Goal: Task Accomplishment & Management: Manage account settings

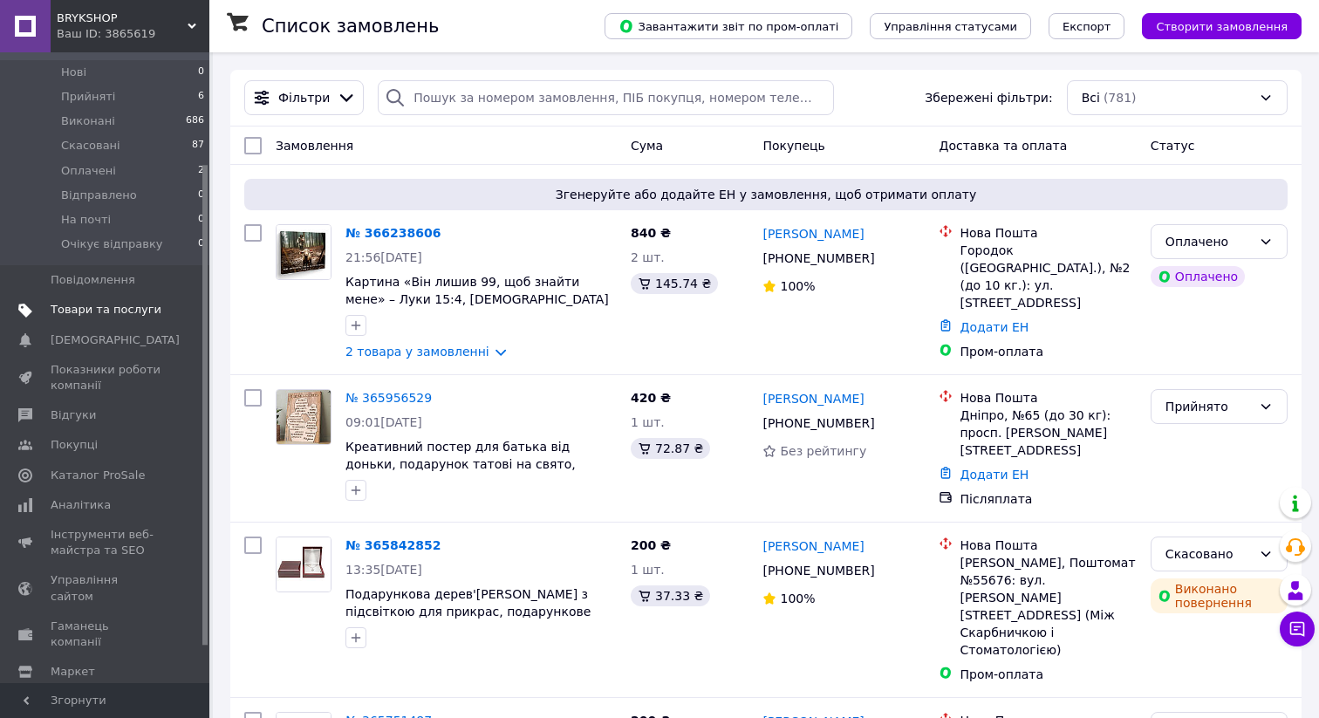
scroll to position [155, 0]
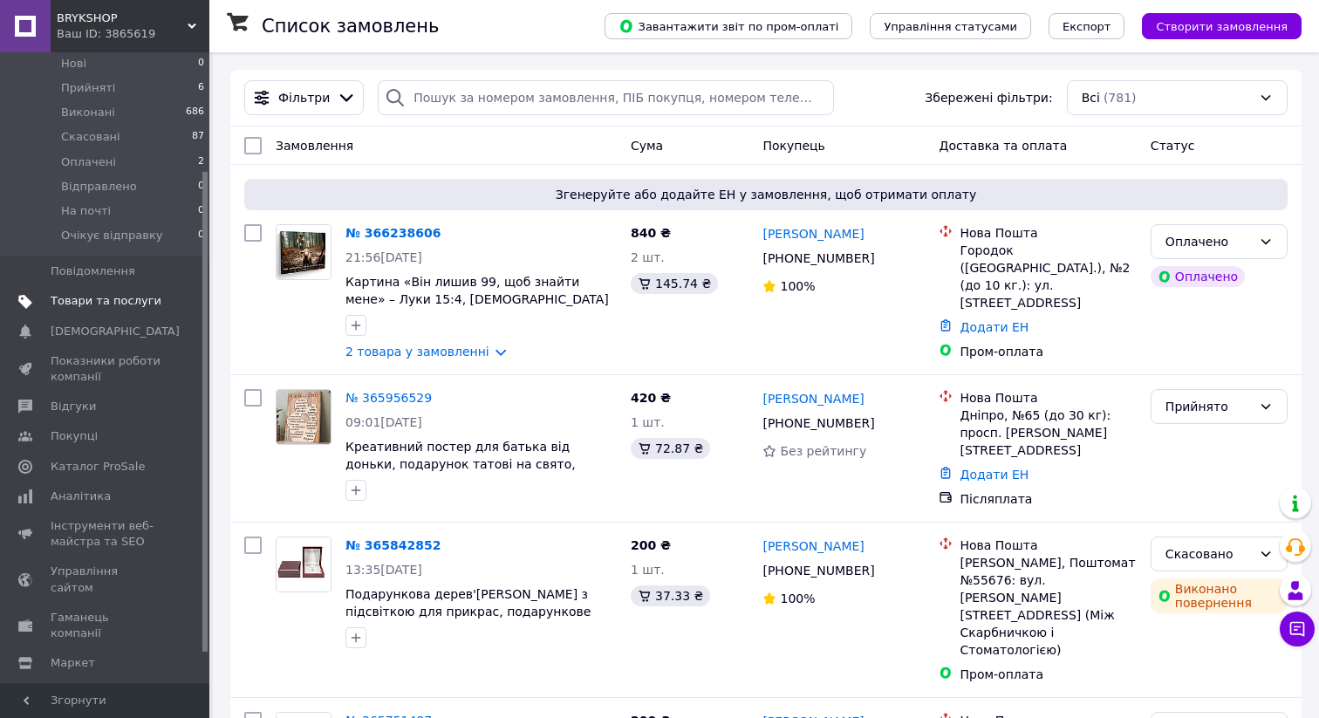
click at [108, 297] on span "Товари та послуги" at bounding box center [106, 301] width 111 height 16
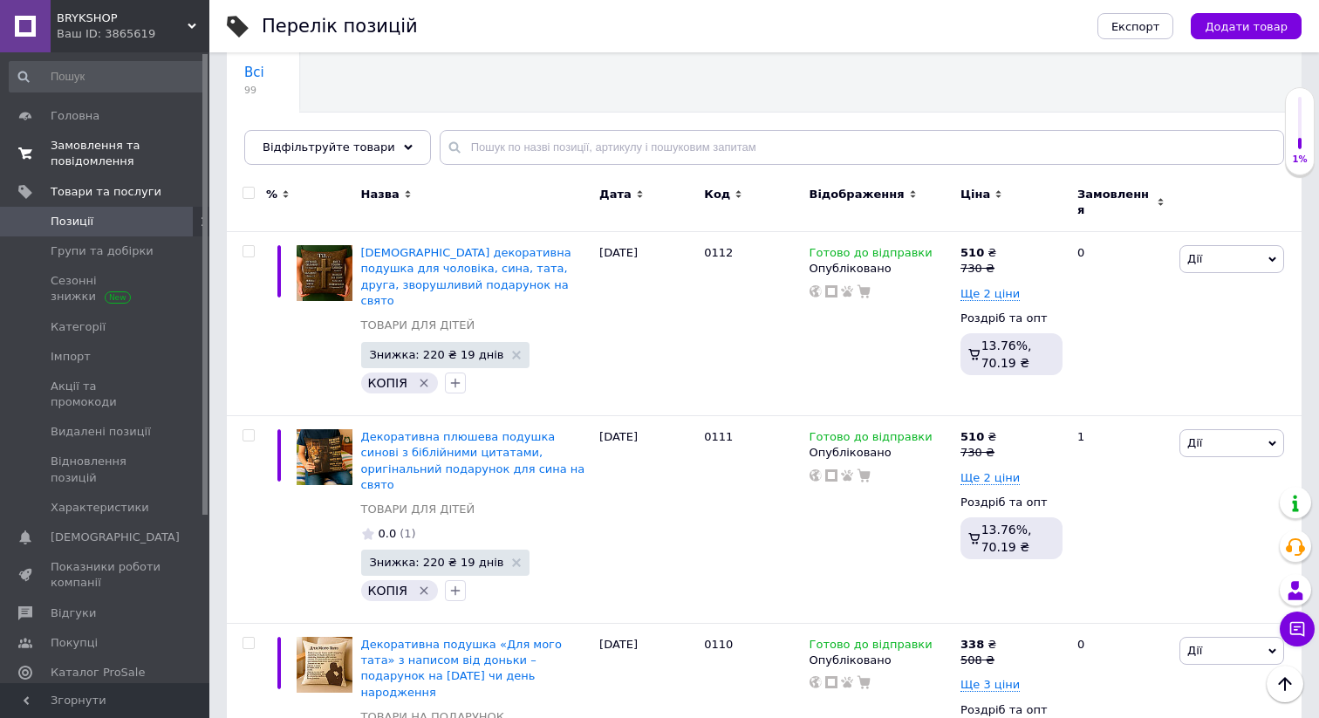
click at [106, 143] on span "Замовлення та повідомлення" at bounding box center [106, 153] width 111 height 31
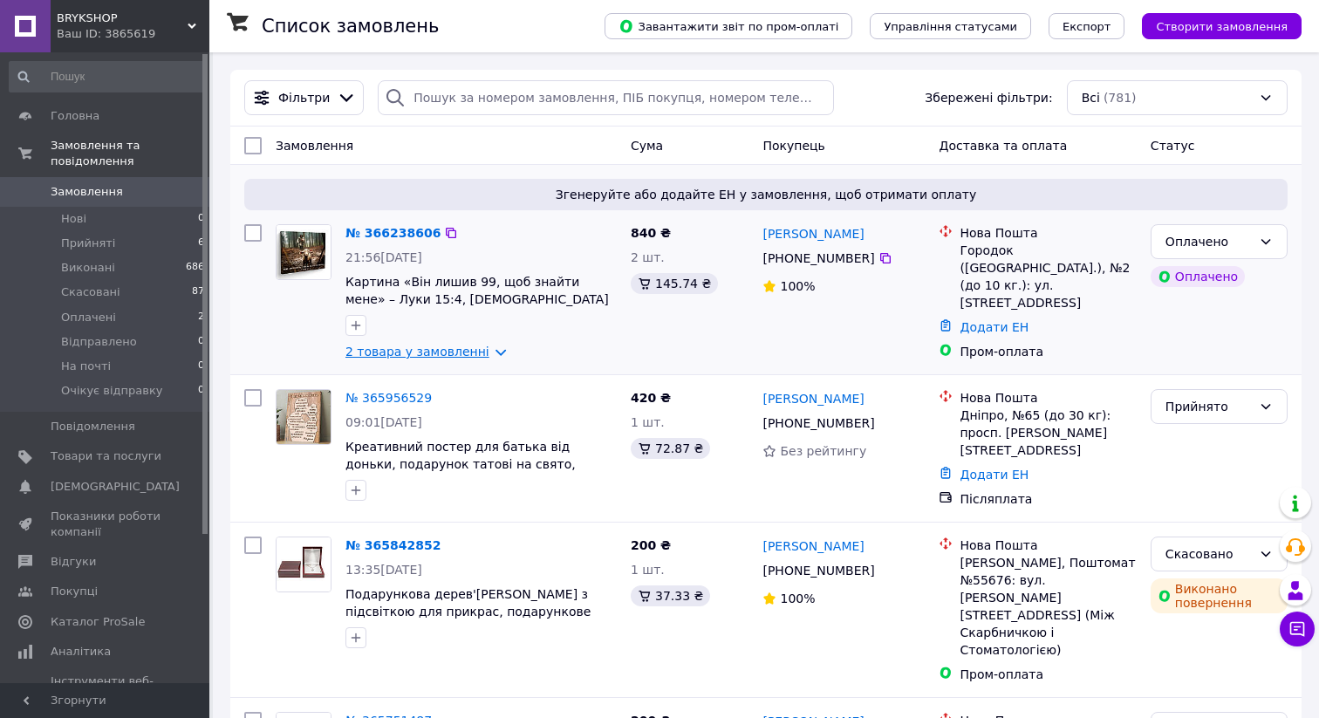
click at [444, 357] on link "2 товара у замовленні" at bounding box center [418, 352] width 144 height 14
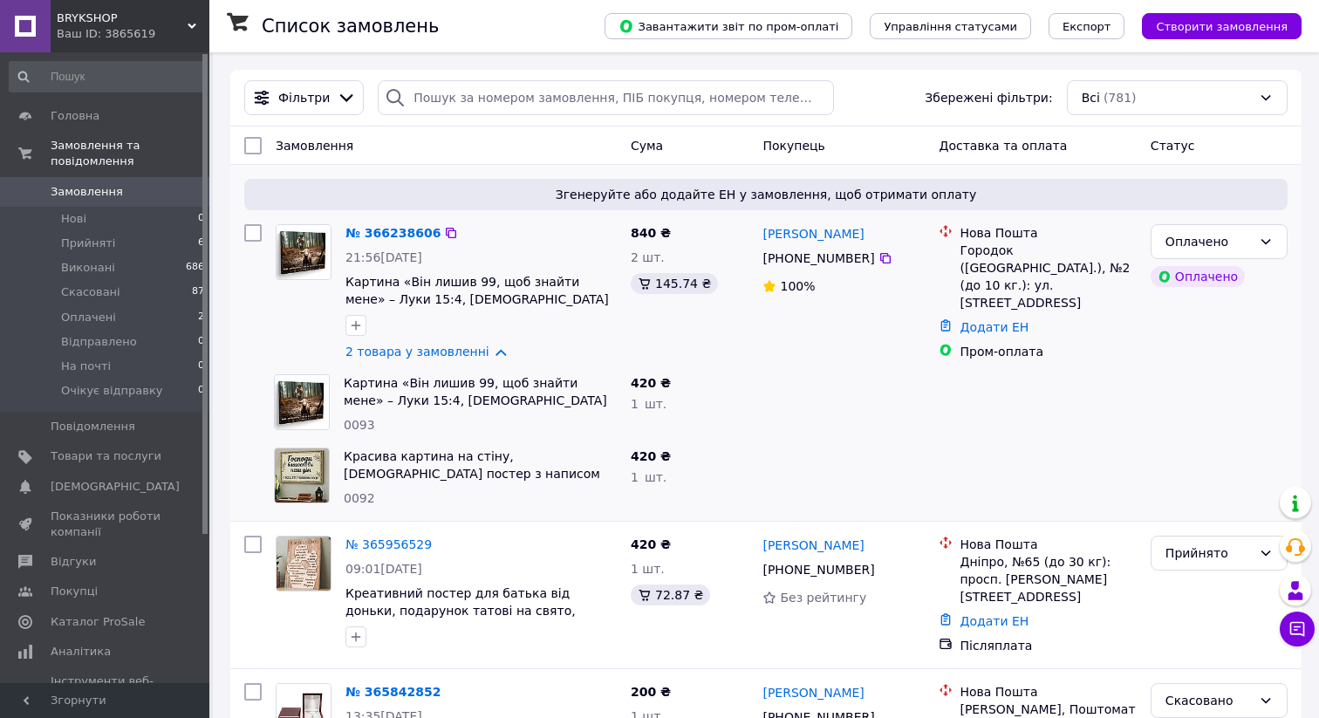
scroll to position [42, 0]
